Goal: Check status: Check status

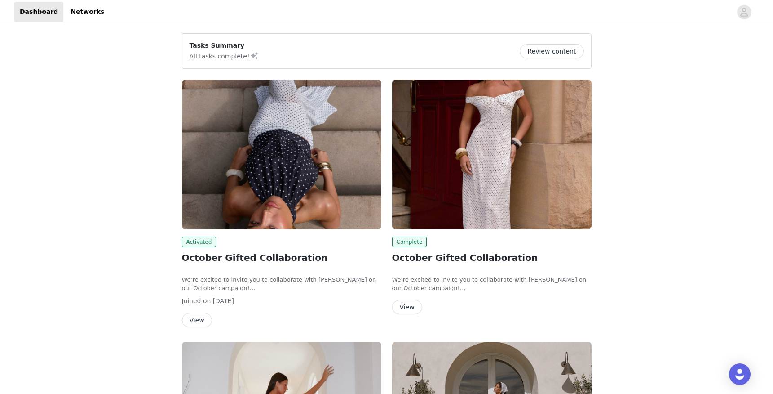
click at [275, 186] on img at bounding box center [281, 155] width 199 height 150
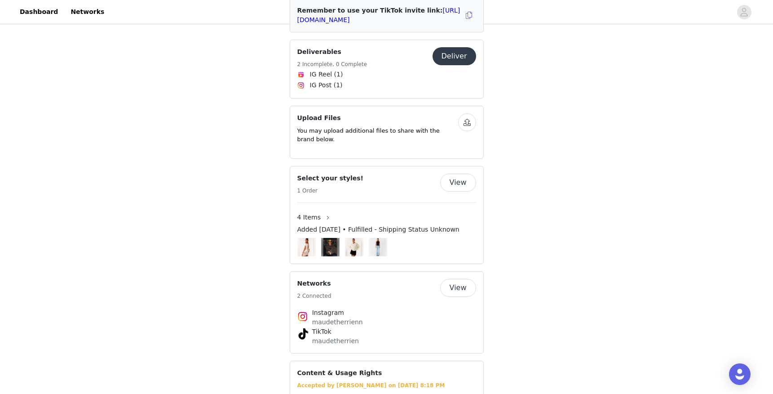
scroll to position [548, 0]
click at [463, 173] on button "View" at bounding box center [458, 182] width 36 height 18
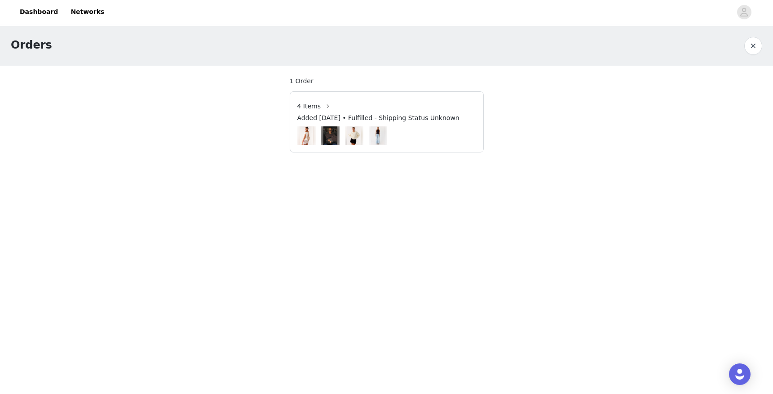
click at [358, 135] on img at bounding box center [353, 135] width 13 height 18
drag, startPoint x: 259, startPoint y: 121, endPoint x: 372, endPoint y: 134, distance: 114.0
click at [372, 132] on div "Orders 1 Order 4 Items Added [DATE] • Fulfilled - Shipping Status Unknown" at bounding box center [386, 94] width 773 height 137
click at [404, 141] on div at bounding box center [386, 135] width 179 height 18
drag, startPoint x: 417, startPoint y: 143, endPoint x: 296, endPoint y: 118, distance: 124.4
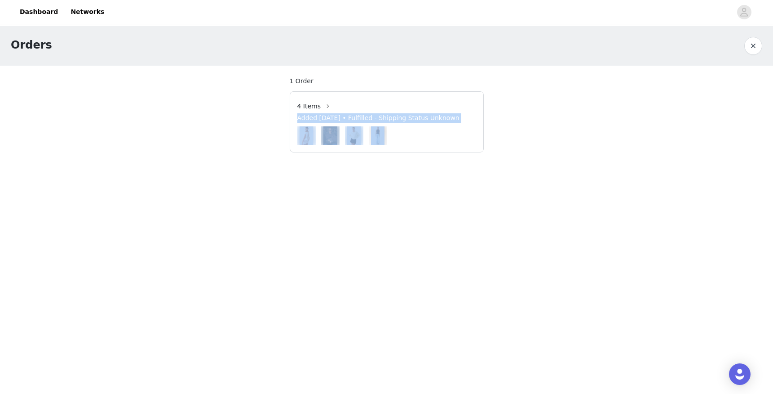
click at [296, 118] on div "4 Items Added [DATE] • Fulfilled - Shipping Status Unknown" at bounding box center [386, 122] width 193 height 46
click at [280, 200] on body "Dashboard Networks Orders 1 Order 4 Items Added [DATE] • Fulfilled - Shipping S…" at bounding box center [386, 197] width 773 height 394
click at [331, 131] on img at bounding box center [329, 135] width 13 height 18
